Goal: Information Seeking & Learning: Learn about a topic

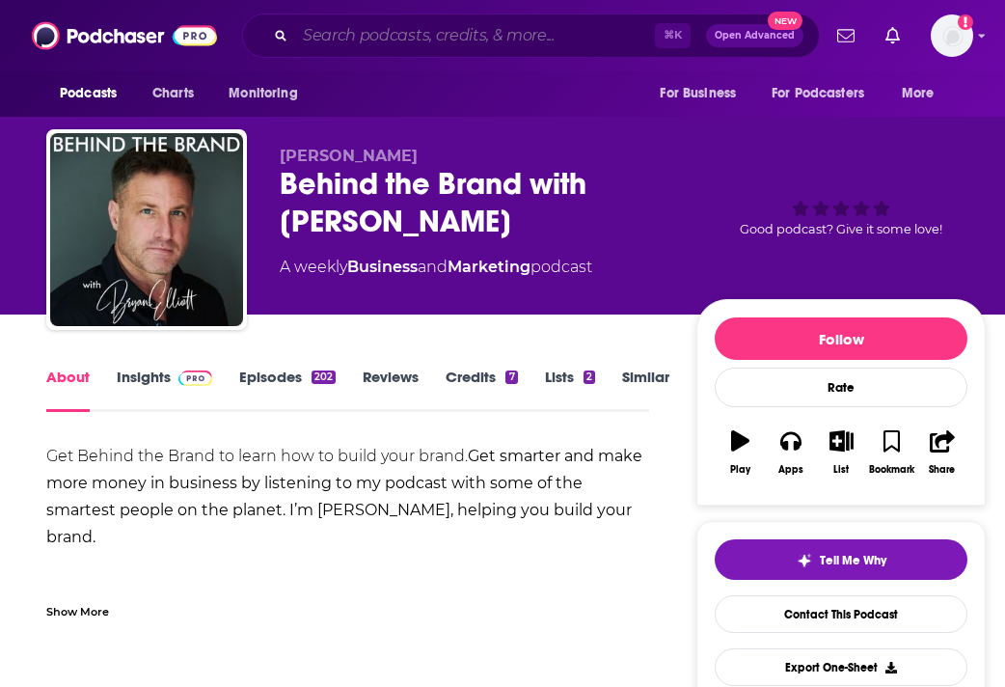
click at [508, 41] on input "Search podcasts, credits, & more..." at bounding box center [475, 35] width 360 height 31
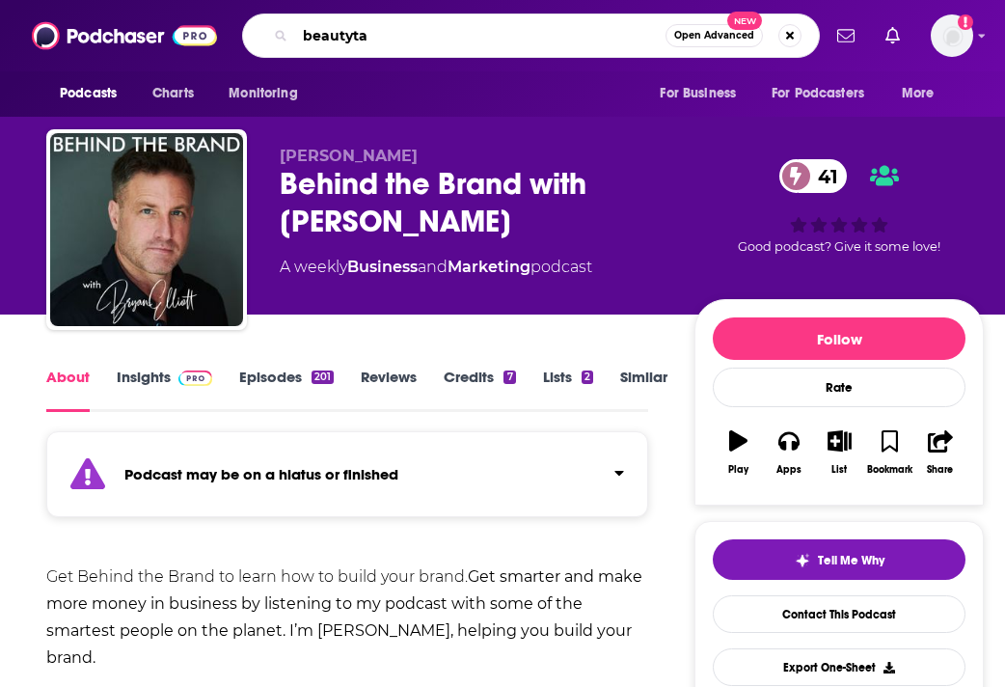
type input "beautytap"
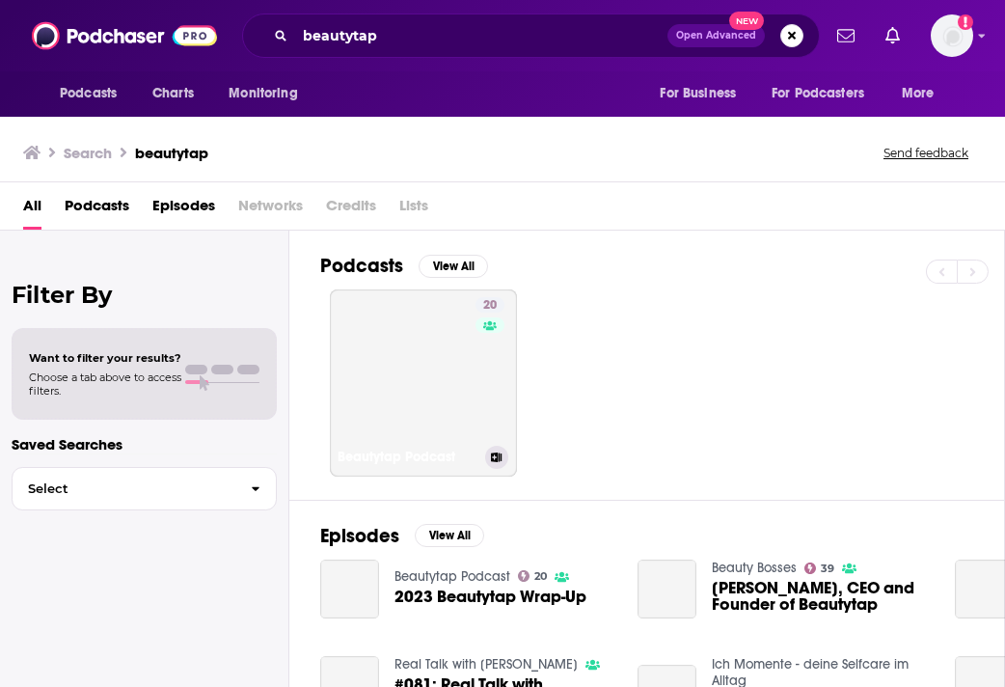
click at [425, 333] on link "20 Beautytap Podcast" at bounding box center [423, 382] width 187 height 187
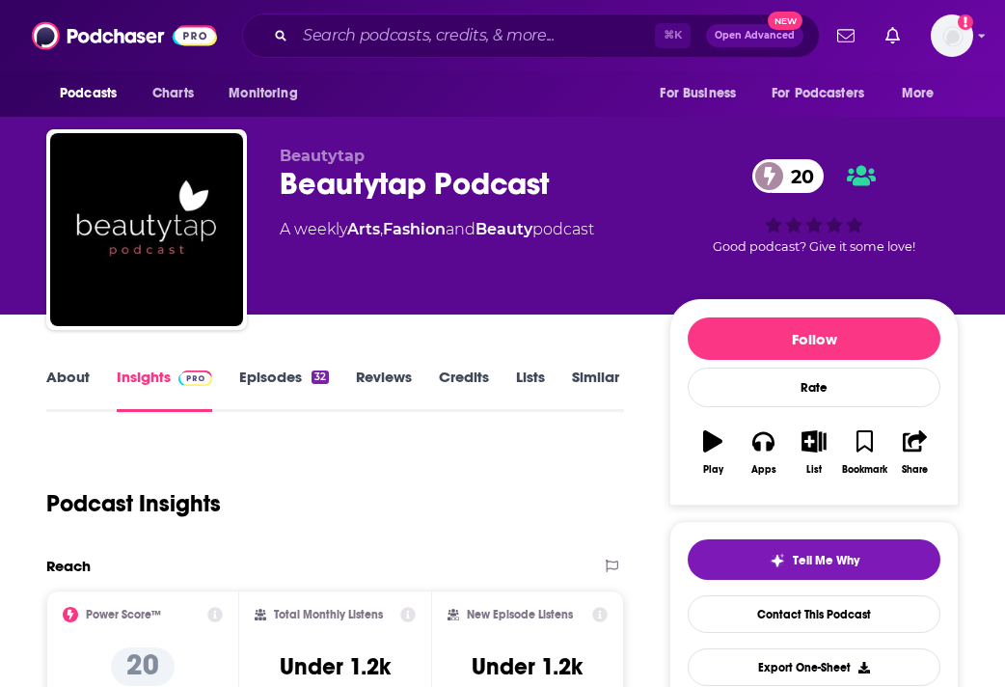
click at [254, 388] on link "Episodes 32" at bounding box center [284, 389] width 90 height 44
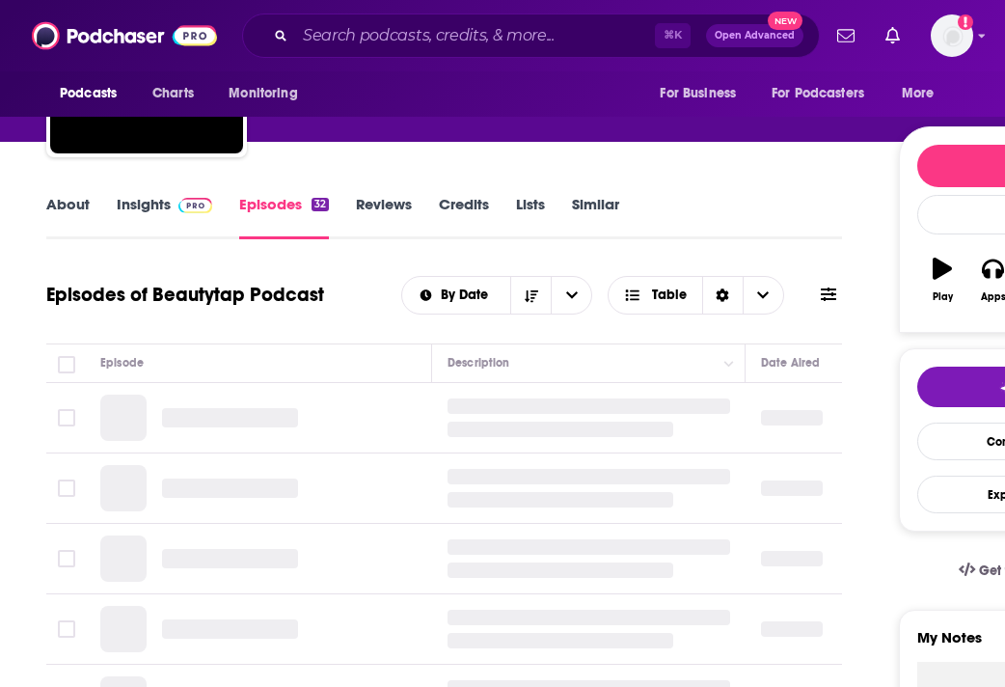
scroll to position [209, 0]
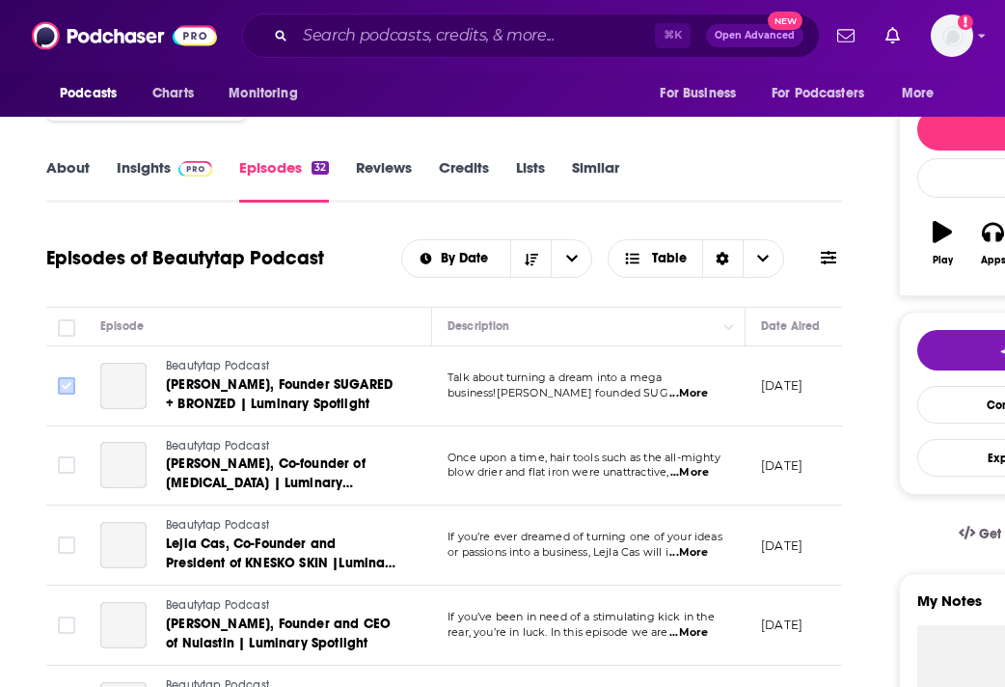
click at [73, 380] on input "Toggle select row" at bounding box center [66, 385] width 17 height 17
checkbox input "true"
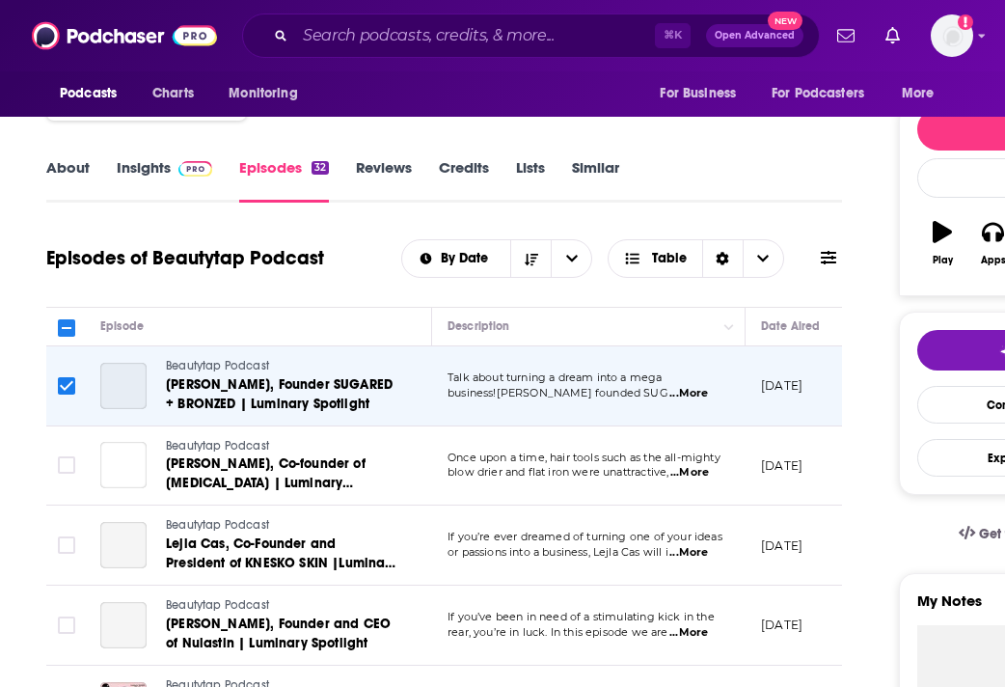
scroll to position [0, 548]
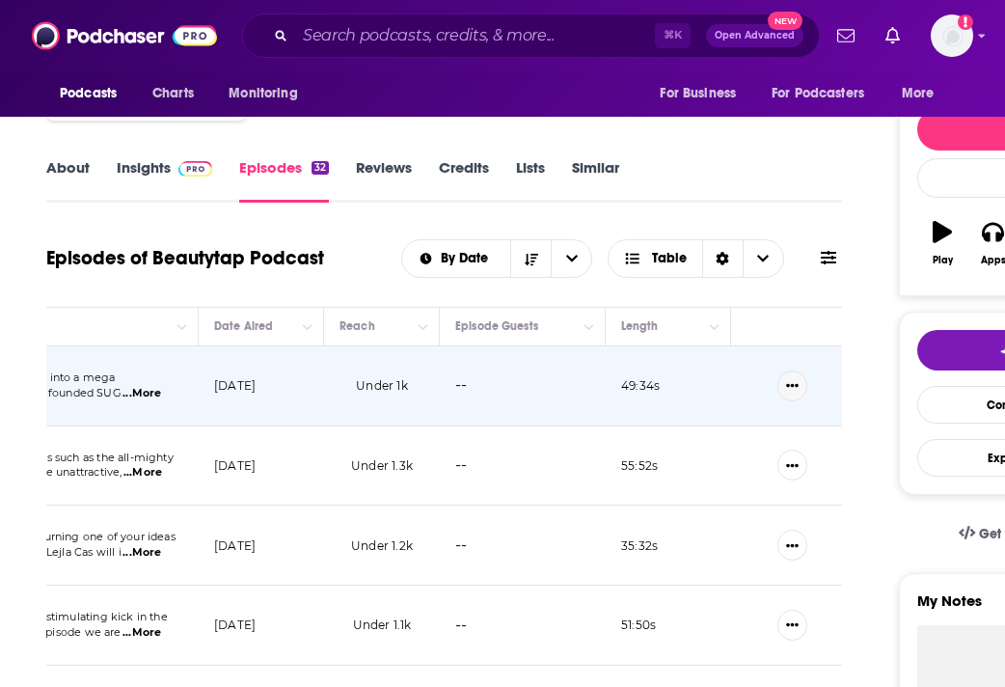
click at [791, 387] on icon "Show More Button" at bounding box center [792, 386] width 13 height 4
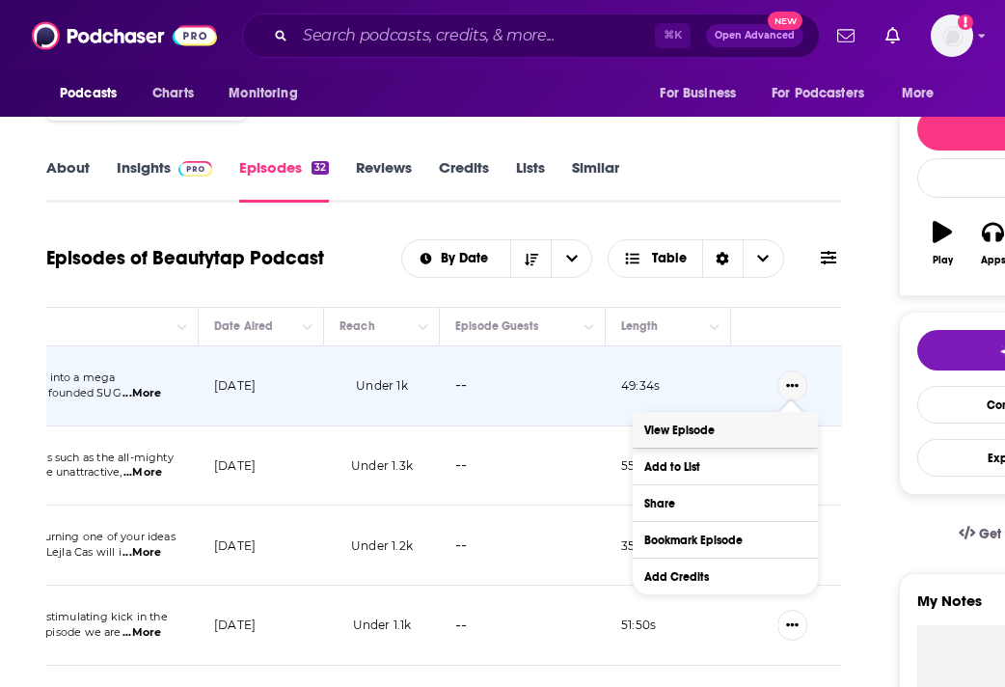
click at [764, 415] on link "View Episode" at bounding box center [725, 430] width 185 height 36
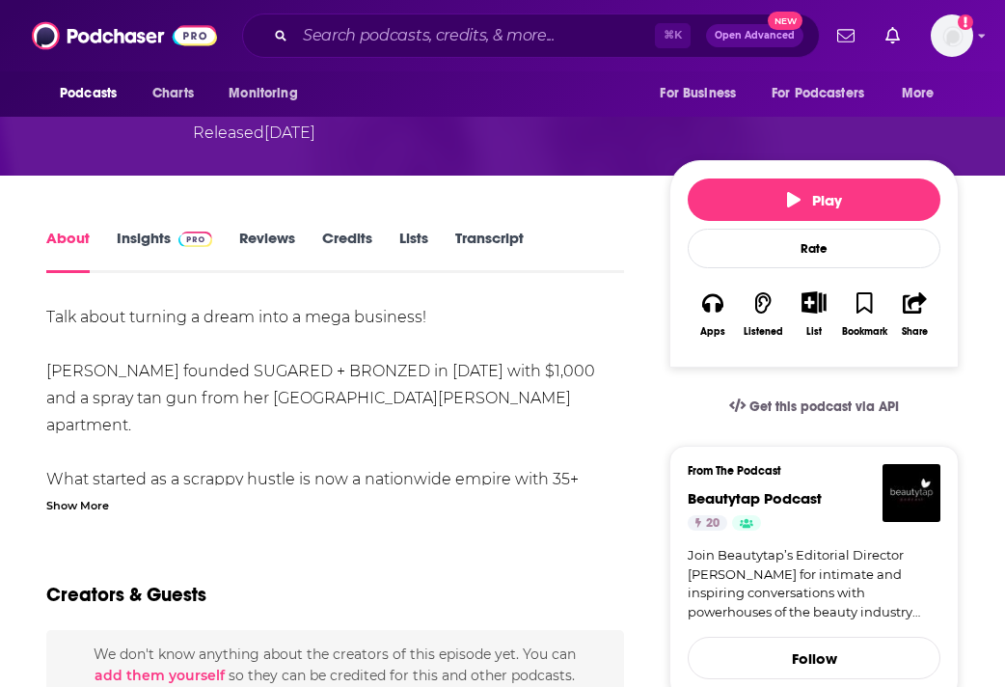
scroll to position [121, 0]
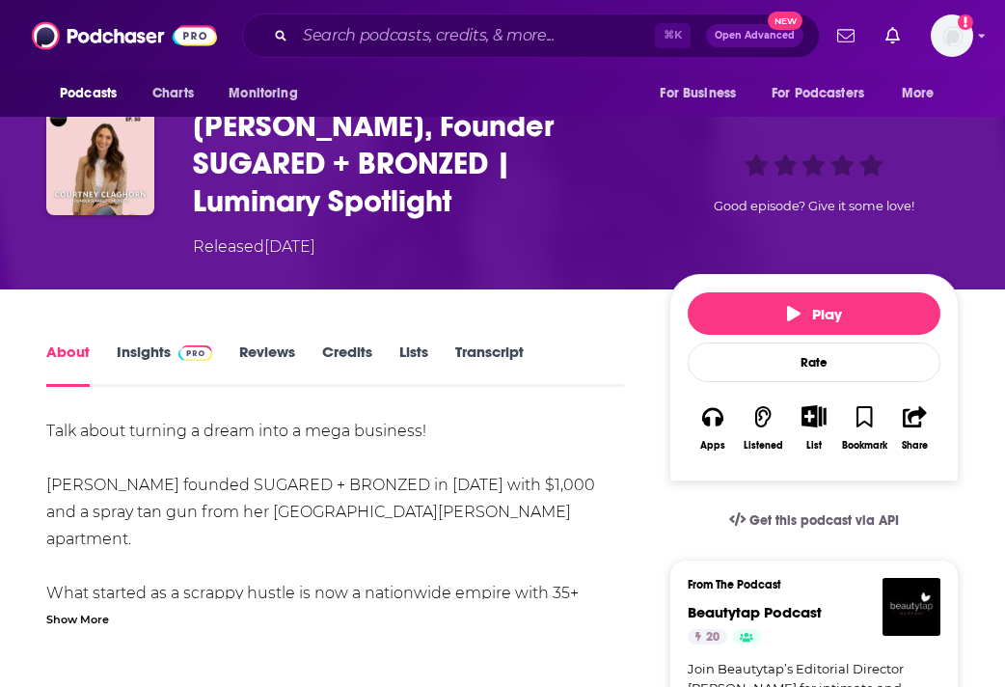
click at [479, 345] on link "Transcript" at bounding box center [489, 364] width 68 height 44
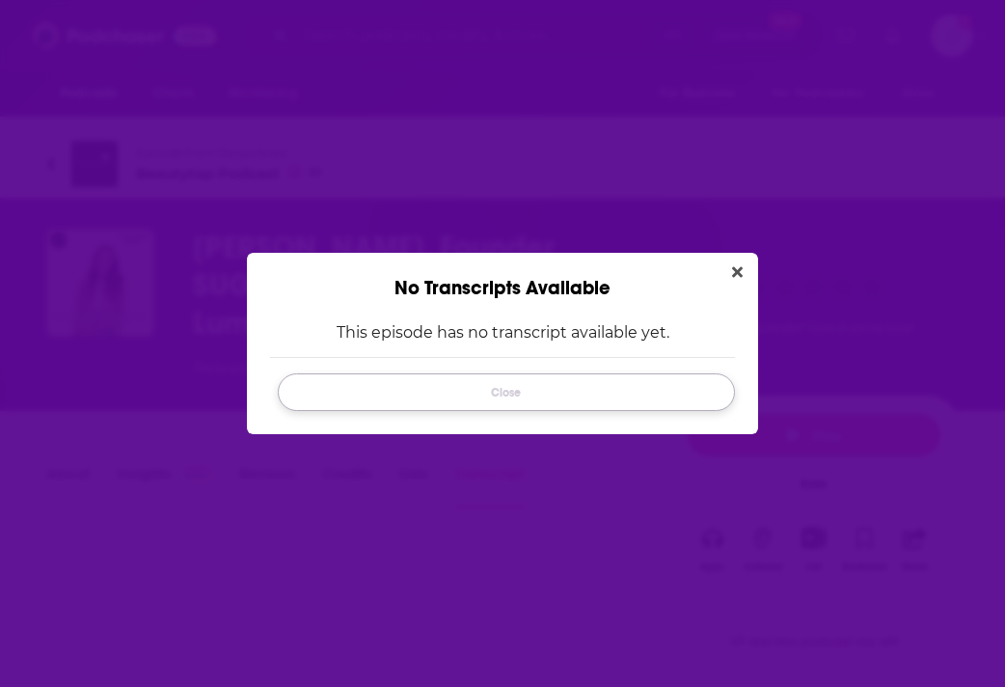
click at [479, 387] on button "Close" at bounding box center [506, 392] width 457 height 38
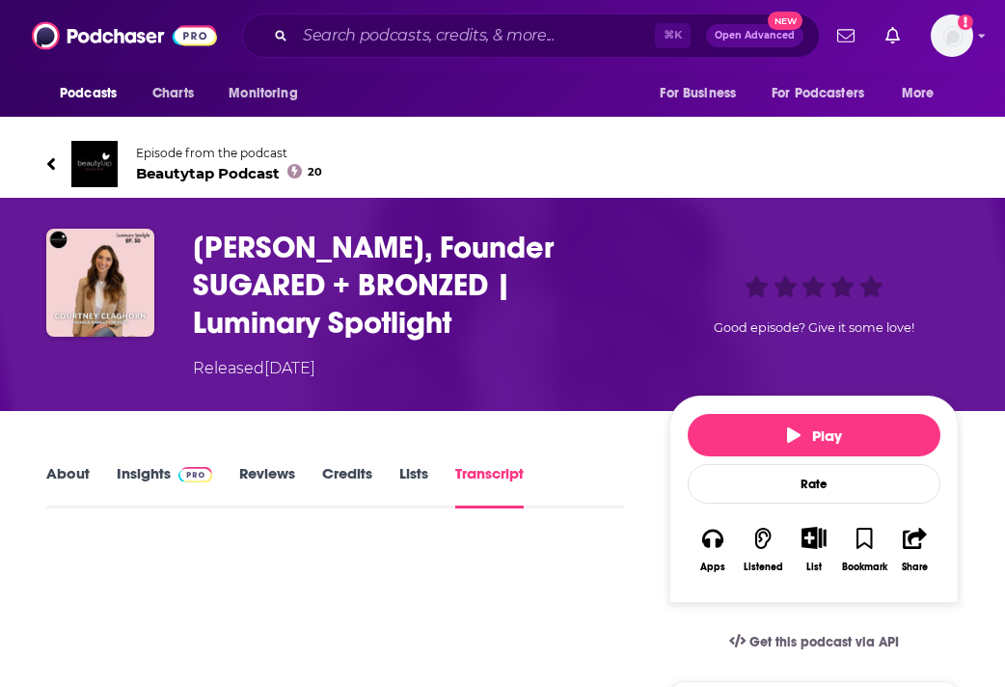
click at [495, 494] on link "Transcript" at bounding box center [489, 486] width 68 height 44
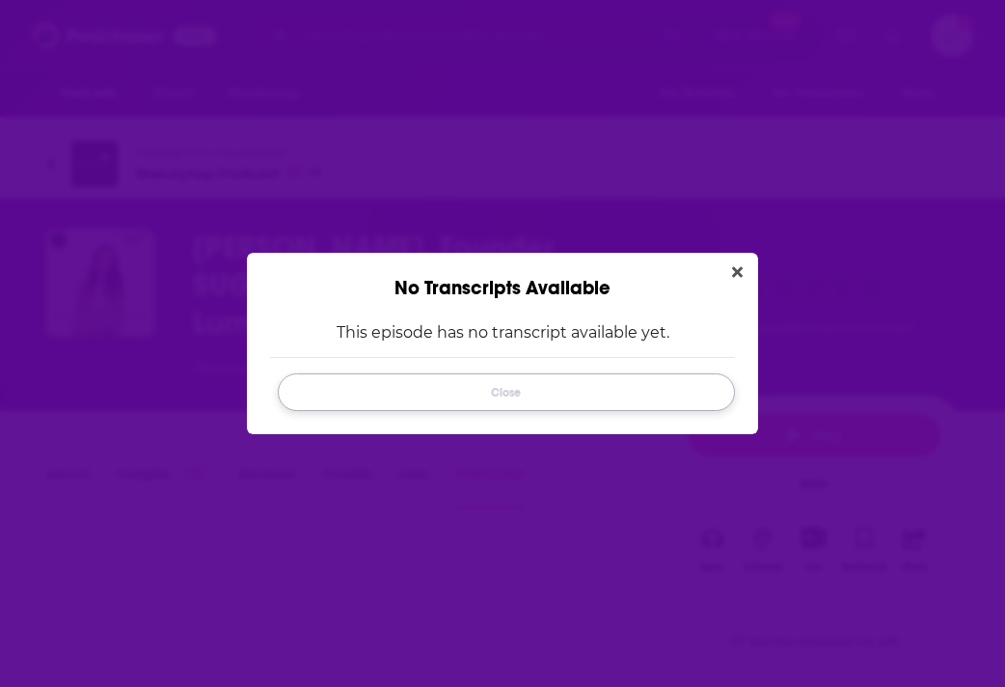
click at [493, 386] on button "Close" at bounding box center [506, 392] width 457 height 38
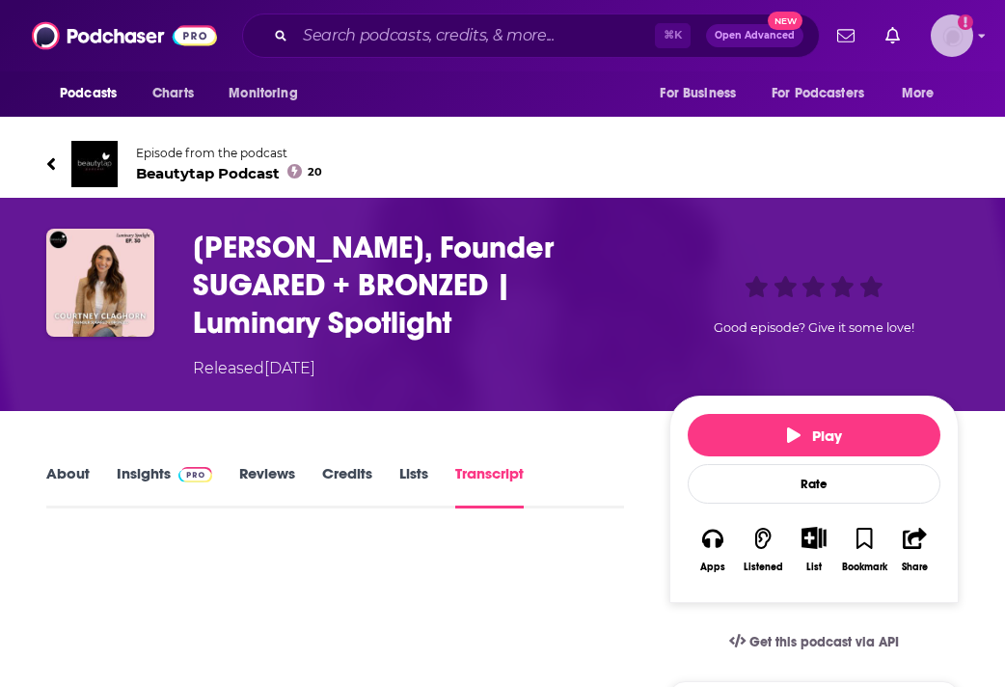
click at [980, 42] on div "Show profile menu" at bounding box center [982, 37] width 8 height 22
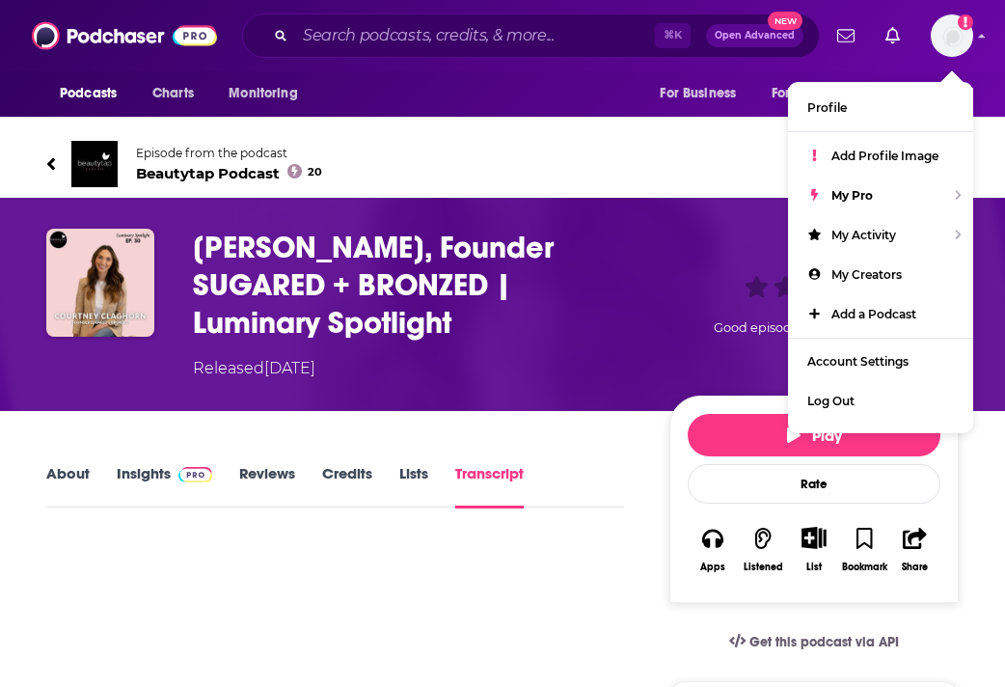
click at [157, 475] on link "Insights" at bounding box center [164, 486] width 95 height 44
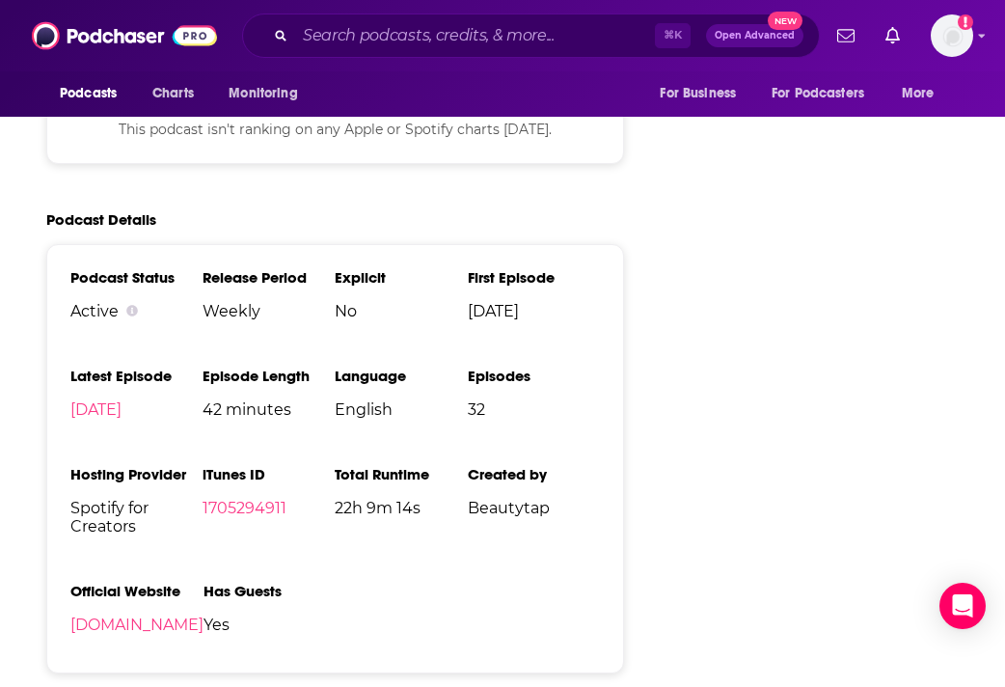
scroll to position [2519, 0]
